Goal: Information Seeking & Learning: Understand process/instructions

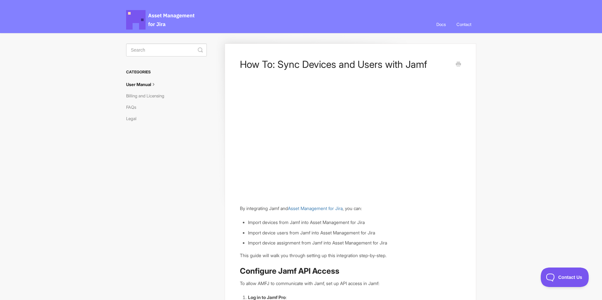
click at [153, 84] on icon at bounding box center [153, 83] width 5 height 5
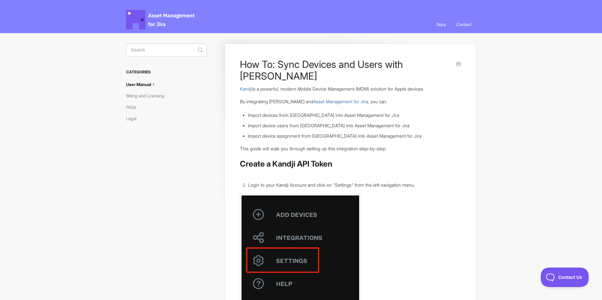
click at [147, 82] on link "User Manual" at bounding box center [144, 84] width 36 height 10
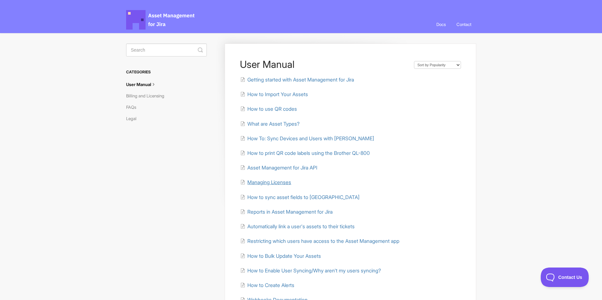
click at [281, 181] on span "Managing Licenses" at bounding box center [269, 182] width 44 height 6
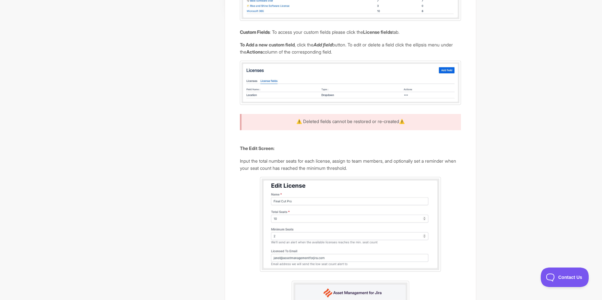
scroll to position [195, 0]
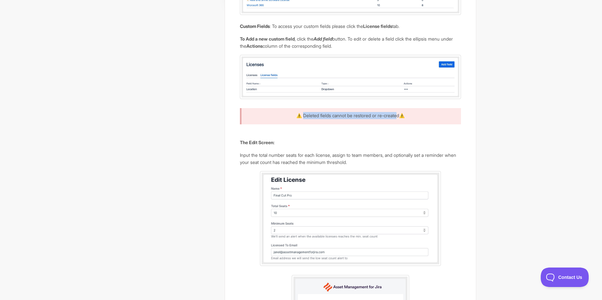
drag, startPoint x: 398, startPoint y: 135, endPoint x: 301, endPoint y: 133, distance: 97.0
click at [301, 124] on div "⚠️ Deleted fields cannot be restored or re-created⚠️" at bounding box center [350, 116] width 221 height 16
drag, startPoint x: 301, startPoint y: 133, endPoint x: 300, endPoint y: 129, distance: 4.2
click at [300, 119] on p "⚠️ Deleted fields cannot be restored or re-created⚠️" at bounding box center [350, 115] width 205 height 7
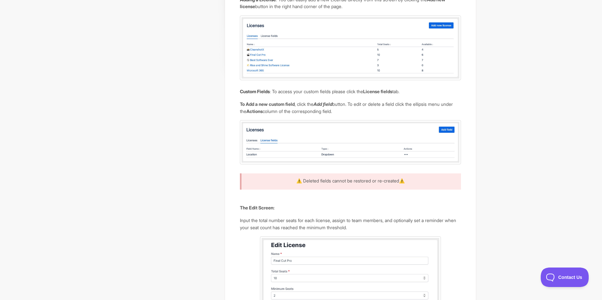
scroll to position [0, 0]
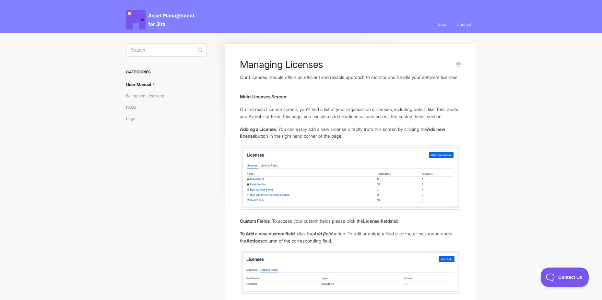
click at [145, 81] on link "User Manual" at bounding box center [144, 84] width 36 height 10
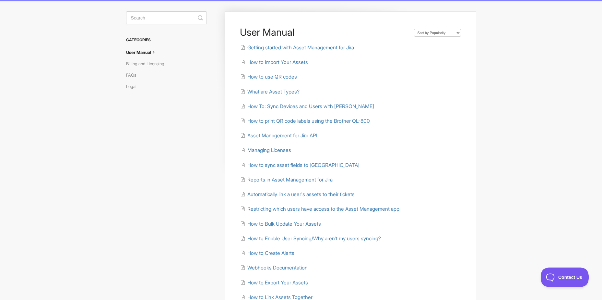
scroll to position [32, 0]
click at [309, 166] on span "How to sync asset fields to Jira" at bounding box center [303, 165] width 112 height 6
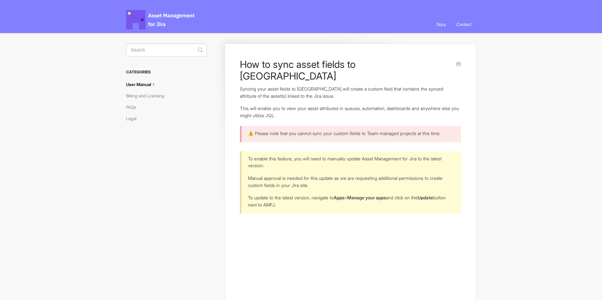
click at [460, 165] on div "To enable this feature, you will need to manually update Asset Management for J…" at bounding box center [350, 182] width 221 height 62
drag, startPoint x: 369, startPoint y: 122, endPoint x: 415, endPoint y: 122, distance: 46.1
click at [415, 130] on p "⚠️ Please note that you cannot sync your custom fields to Team-managed projects…" at bounding box center [350, 133] width 205 height 7
drag, startPoint x: 415, startPoint y: 122, endPoint x: 461, endPoint y: 122, distance: 45.7
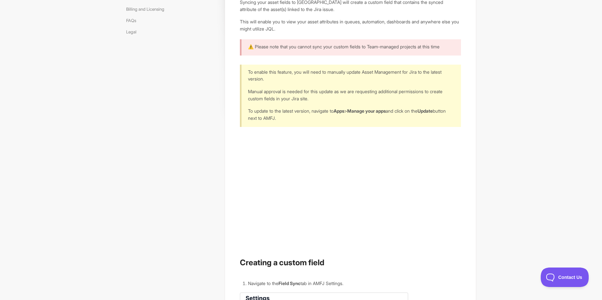
scroll to position [97, 0]
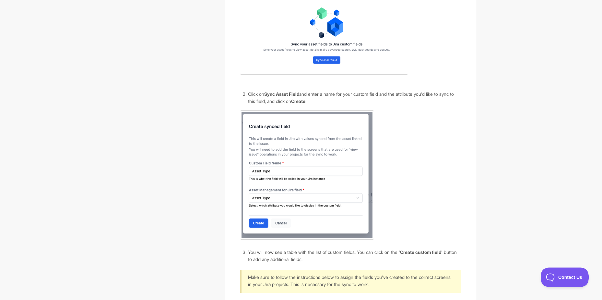
scroll to position [422, 0]
